Goal: Navigation & Orientation: Find specific page/section

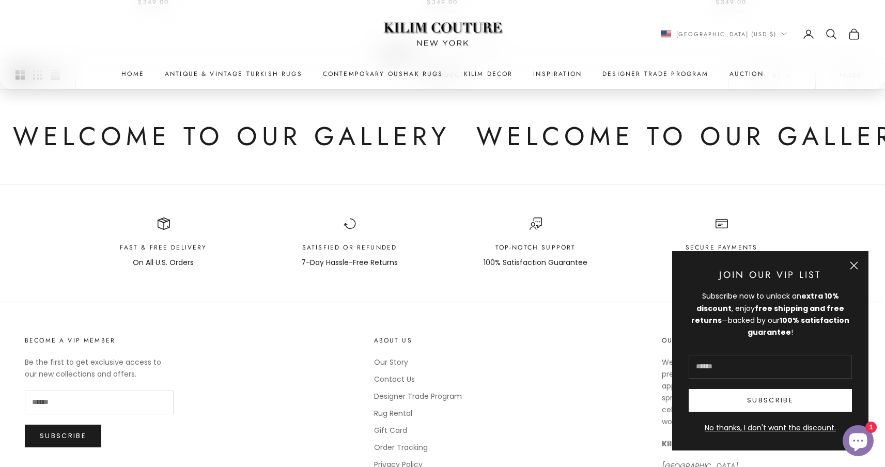
scroll to position [881, 0]
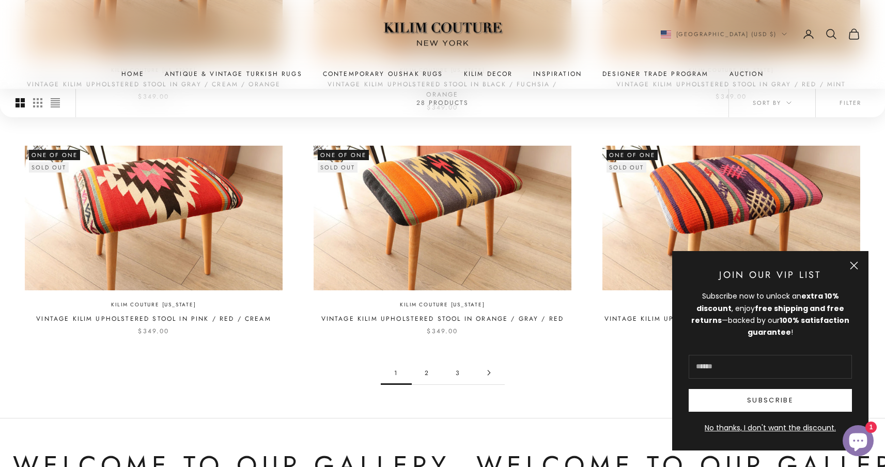
click at [858, 266] on button "Close" at bounding box center [854, 265] width 8 height 8
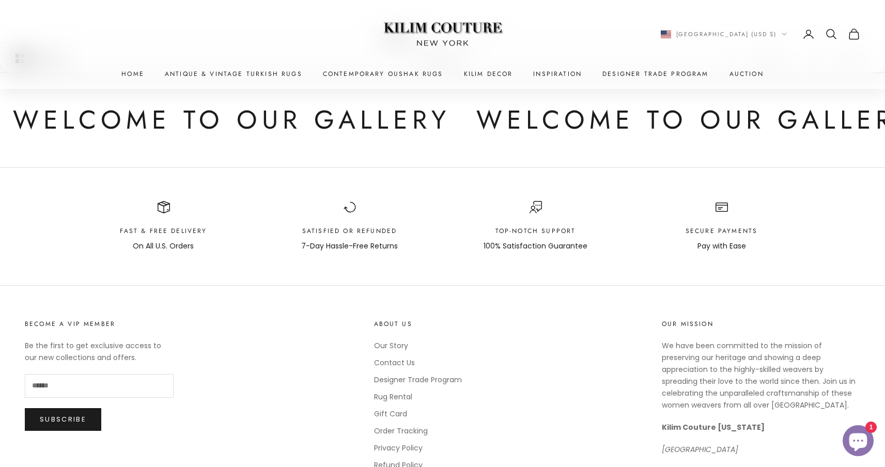
scroll to position [696, 0]
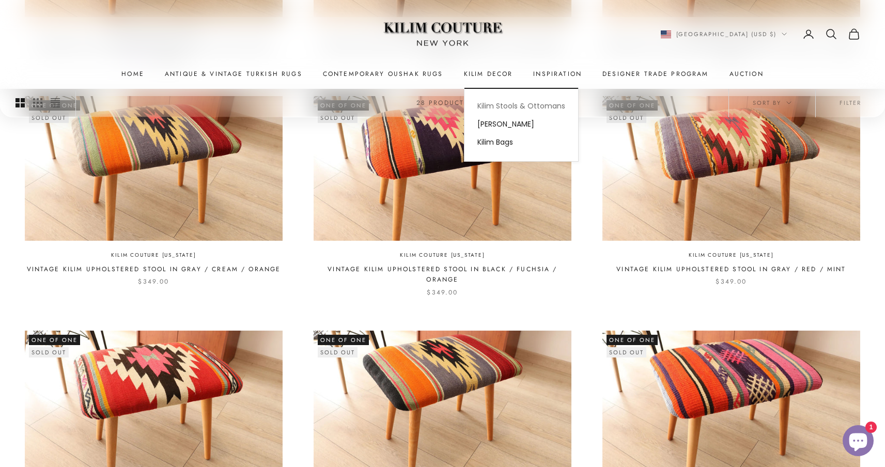
click at [502, 102] on link "Kilim Stools & Ottomans" at bounding box center [521, 106] width 114 height 18
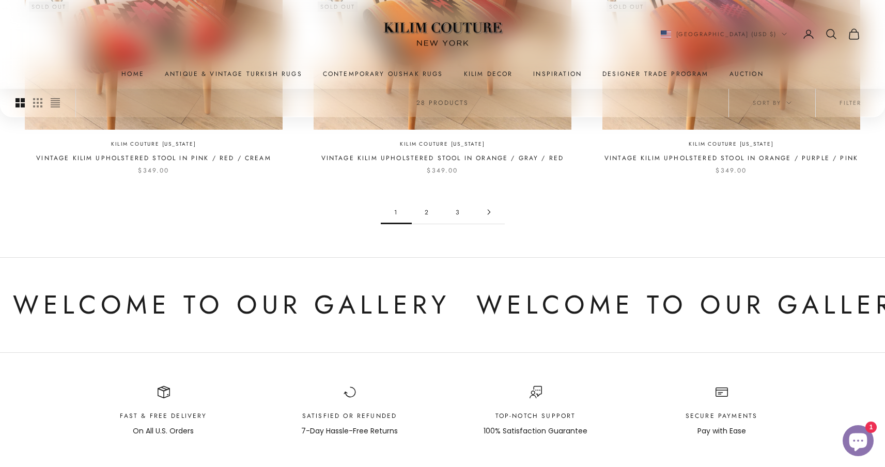
scroll to position [1047, 0]
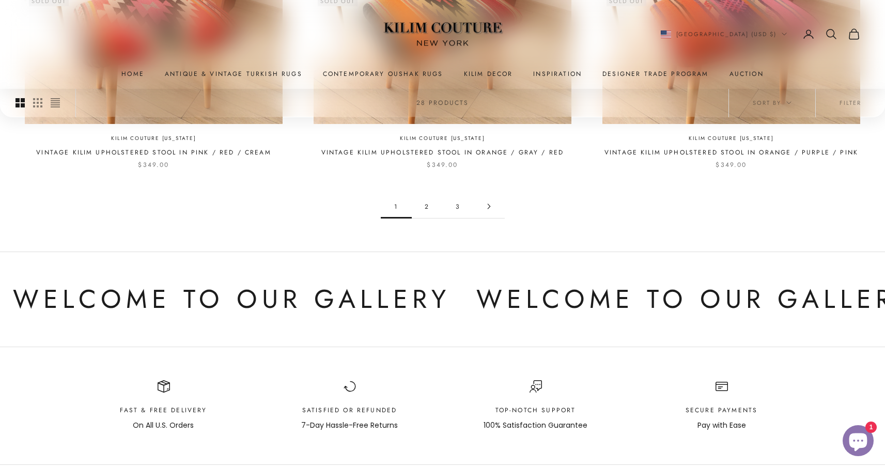
click at [482, 208] on link "Go to page 2" at bounding box center [489, 206] width 31 height 23
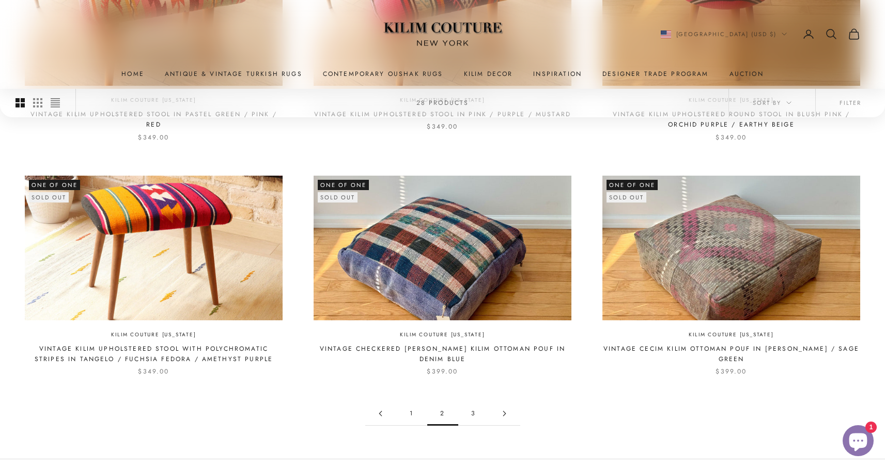
scroll to position [924, 0]
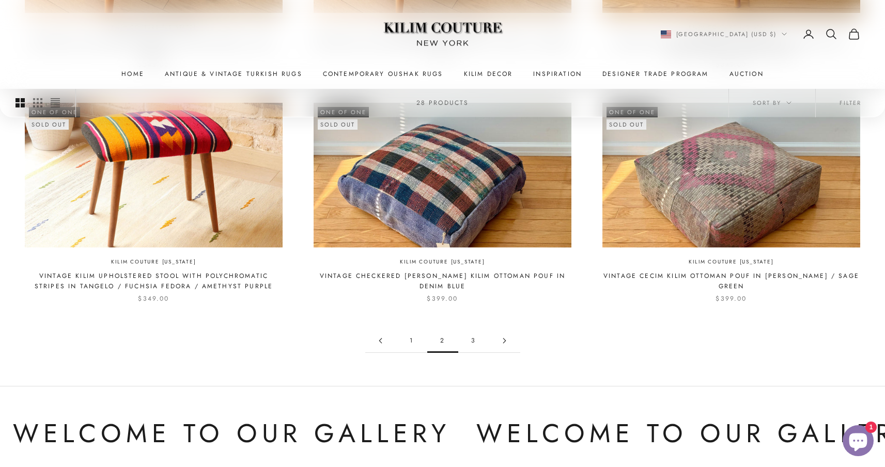
click at [469, 344] on link "3" at bounding box center [473, 340] width 31 height 23
